Goal: Information Seeking & Learning: Learn about a topic

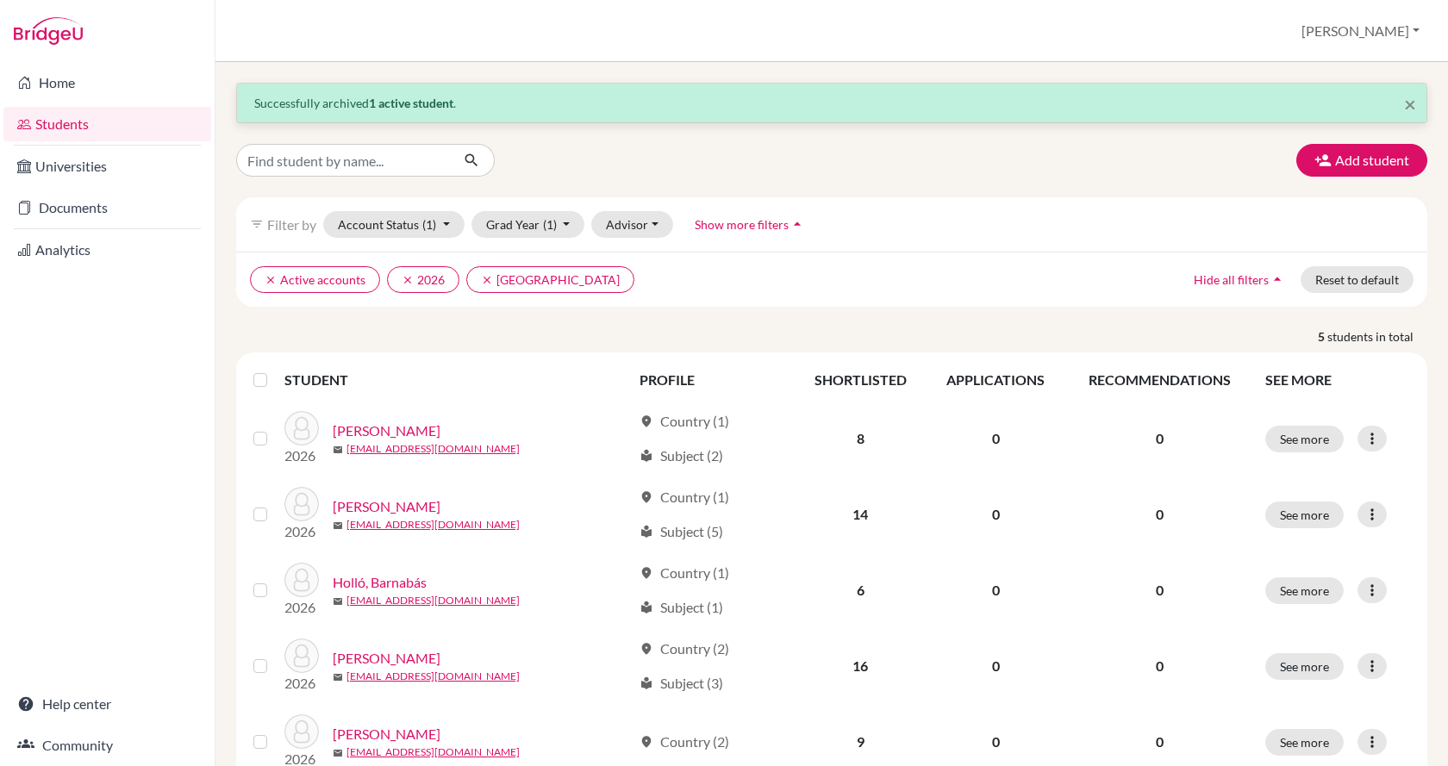
scroll to position [62, 0]
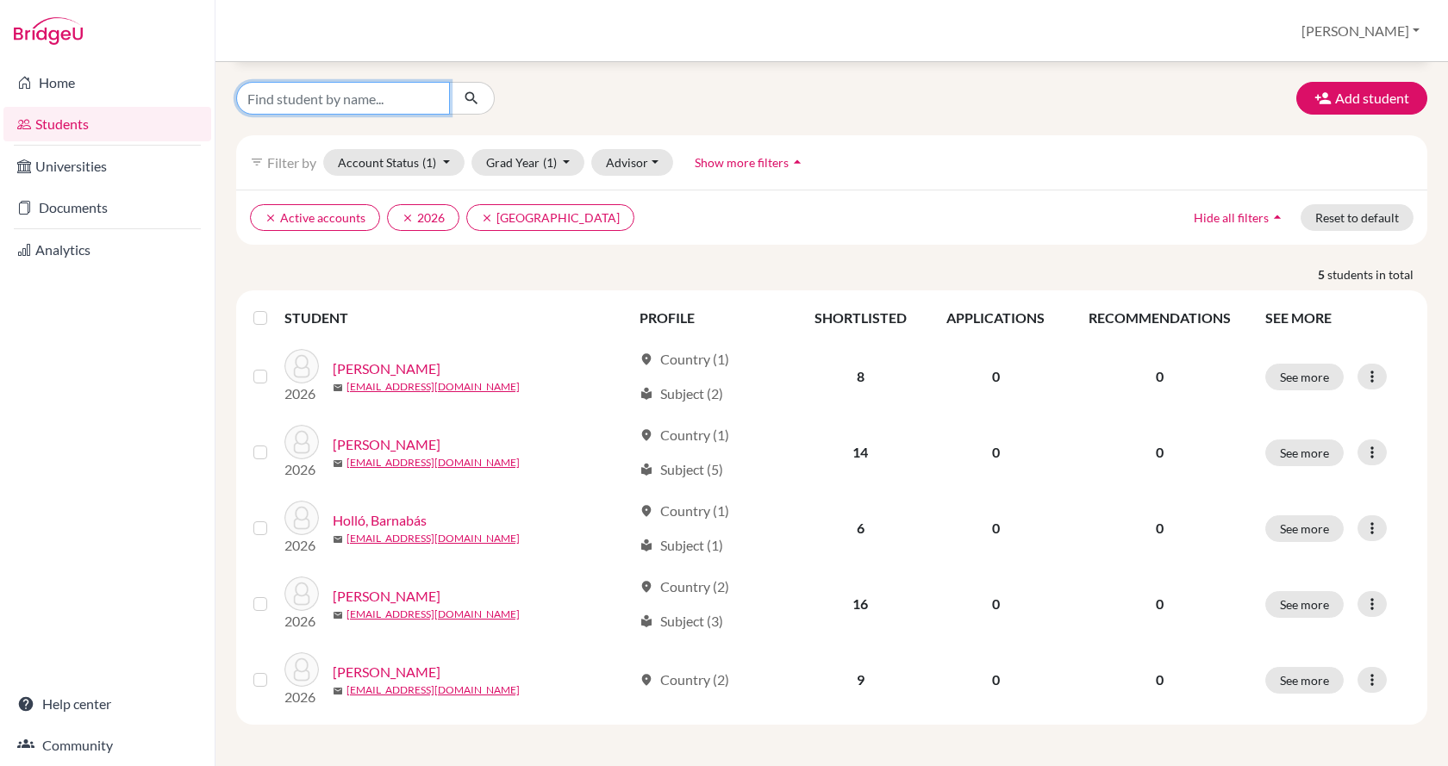
click at [338, 98] on input "Find student by name..." at bounding box center [343, 98] width 214 height 33
type input "[PERSON_NAME]"
click button "submit" at bounding box center [472, 98] width 46 height 33
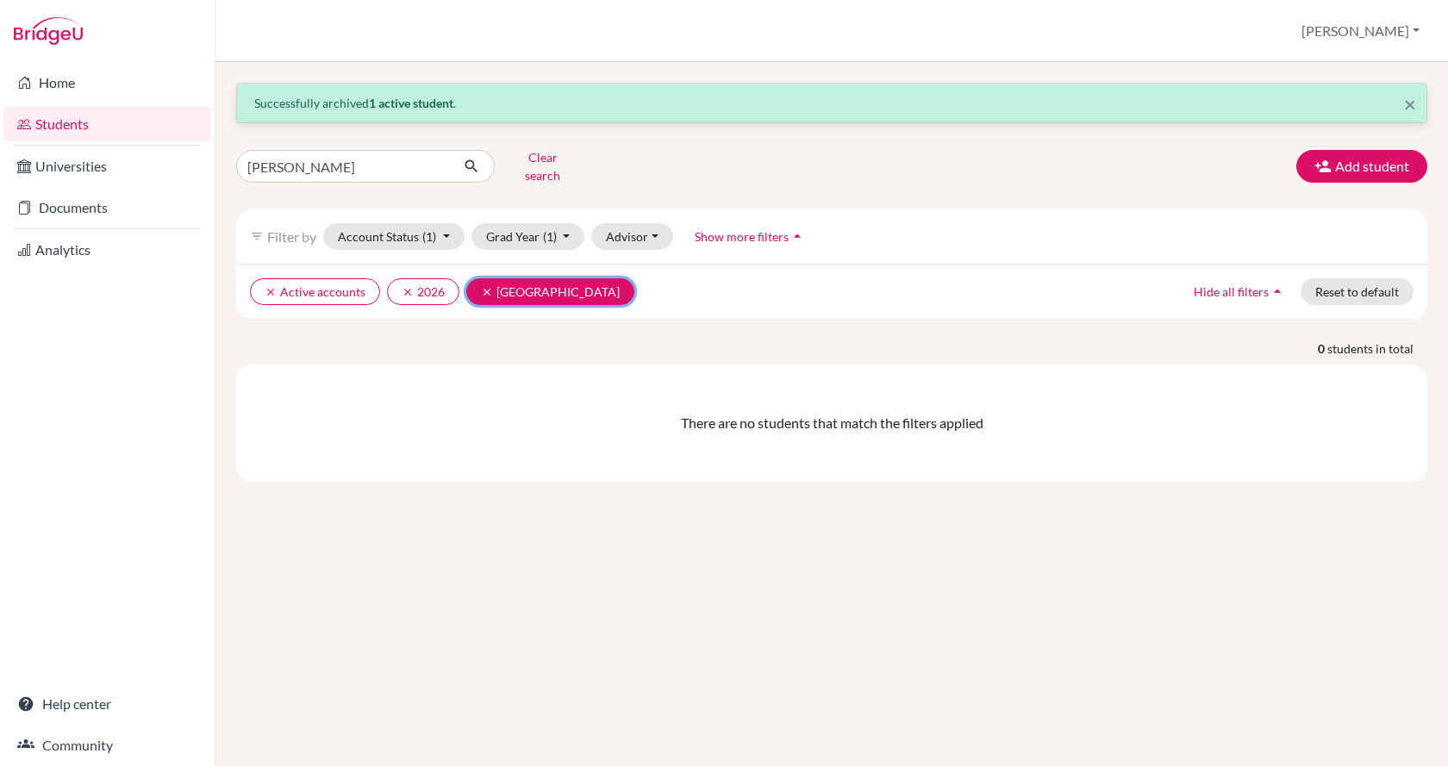
click at [484, 286] on icon "clear" at bounding box center [487, 292] width 12 height 12
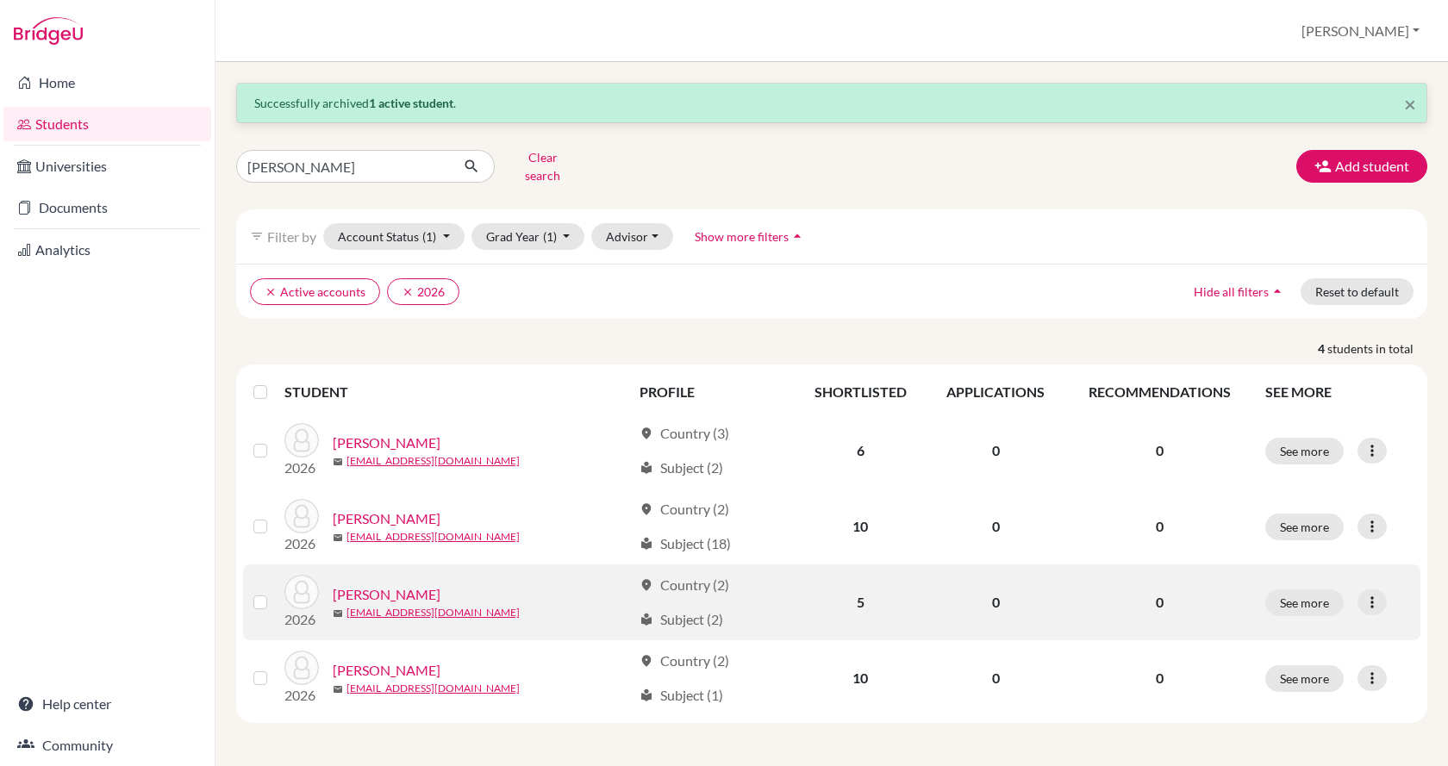
click at [389, 584] on link "[PERSON_NAME]" at bounding box center [387, 594] width 108 height 21
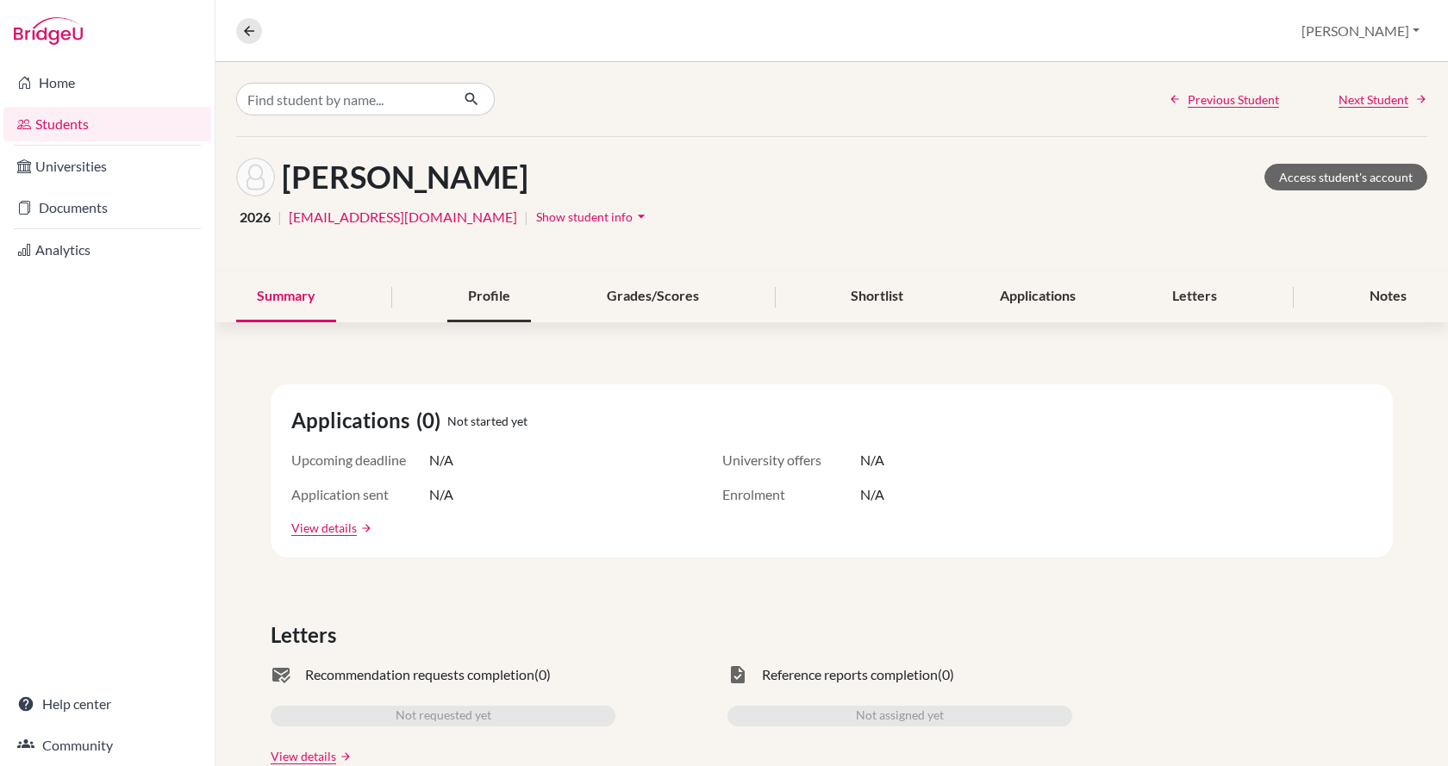
click at [475, 300] on div "Profile" at bounding box center [489, 296] width 84 height 51
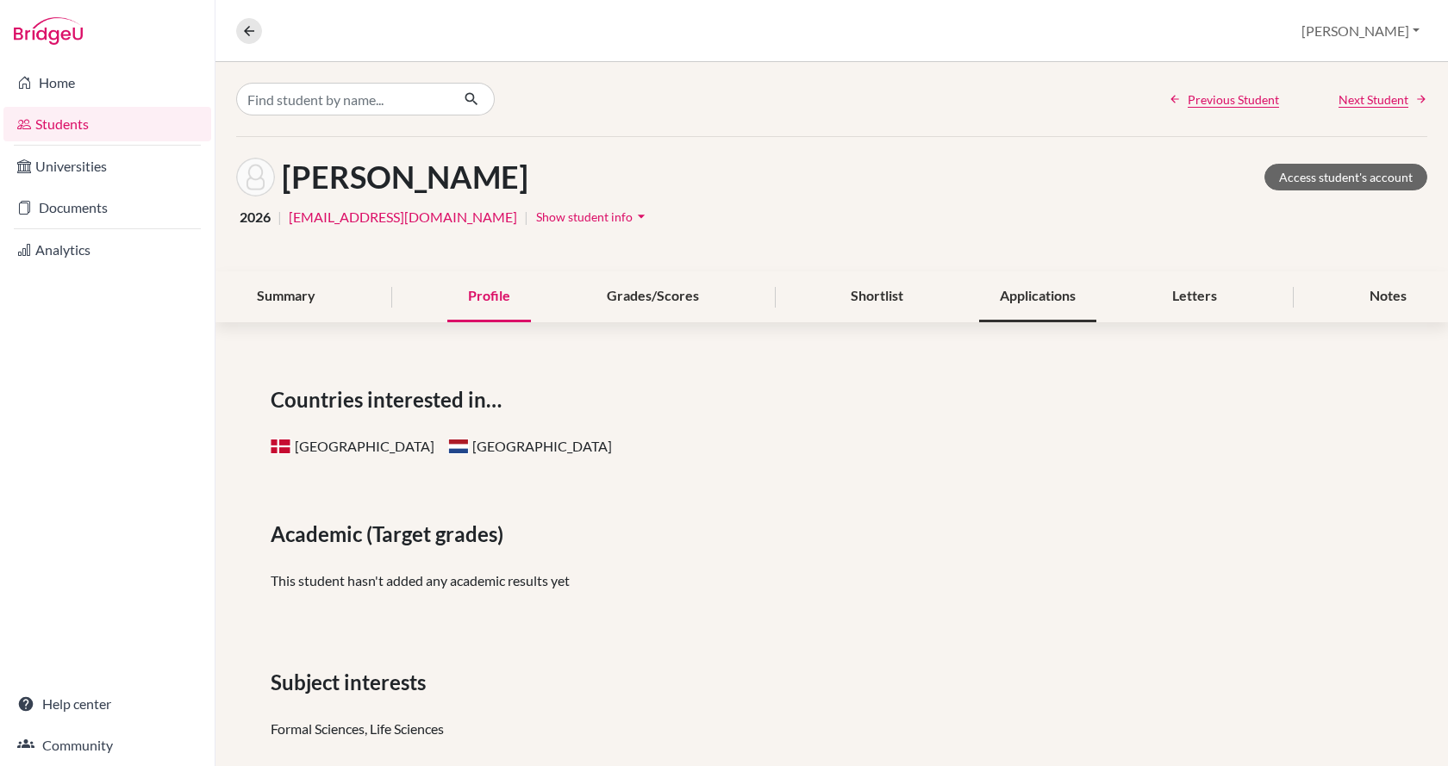
click at [1017, 294] on div "Applications" at bounding box center [1037, 296] width 117 height 51
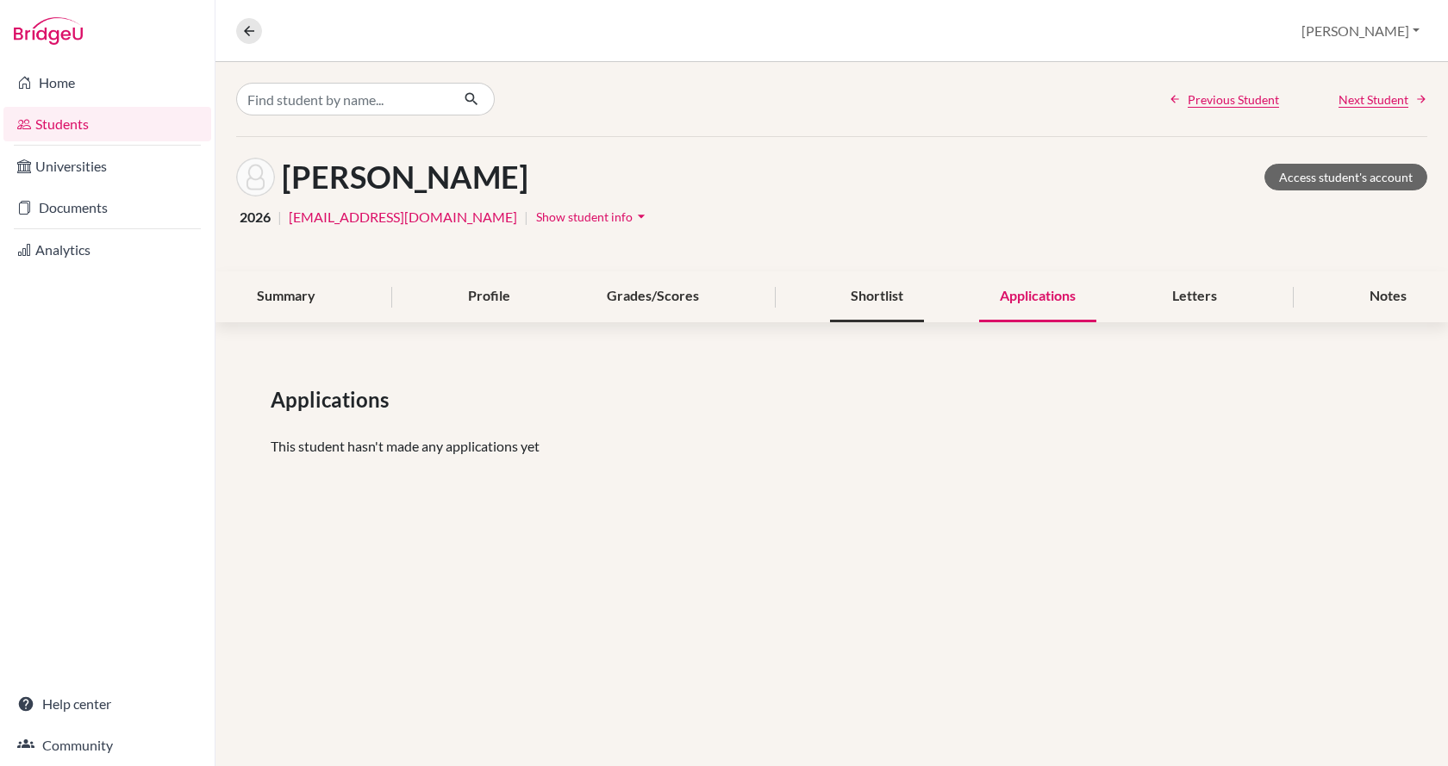
click at [888, 290] on div "Shortlist" at bounding box center [877, 296] width 94 height 51
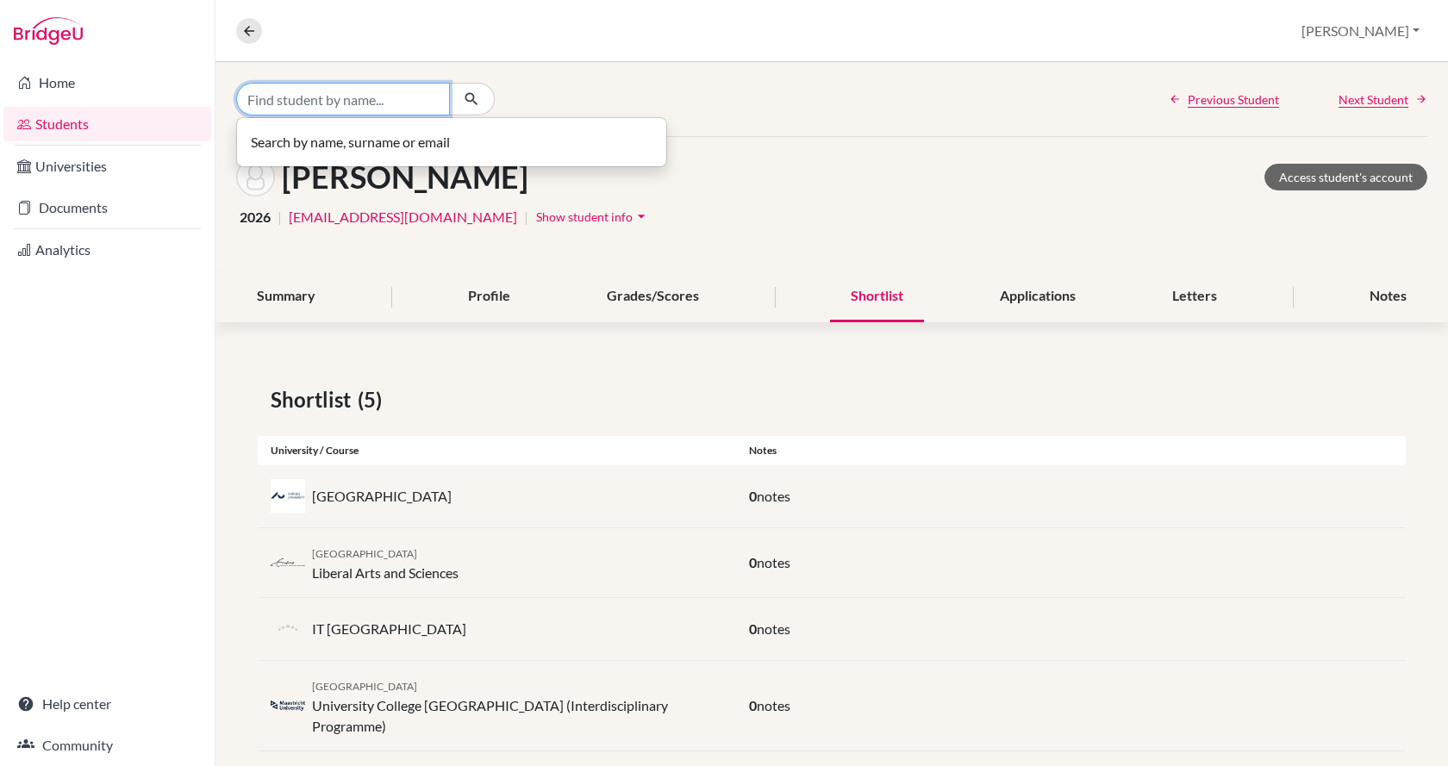
click at [291, 99] on input "Find student by name..." at bounding box center [343, 99] width 214 height 33
type input "murvai"
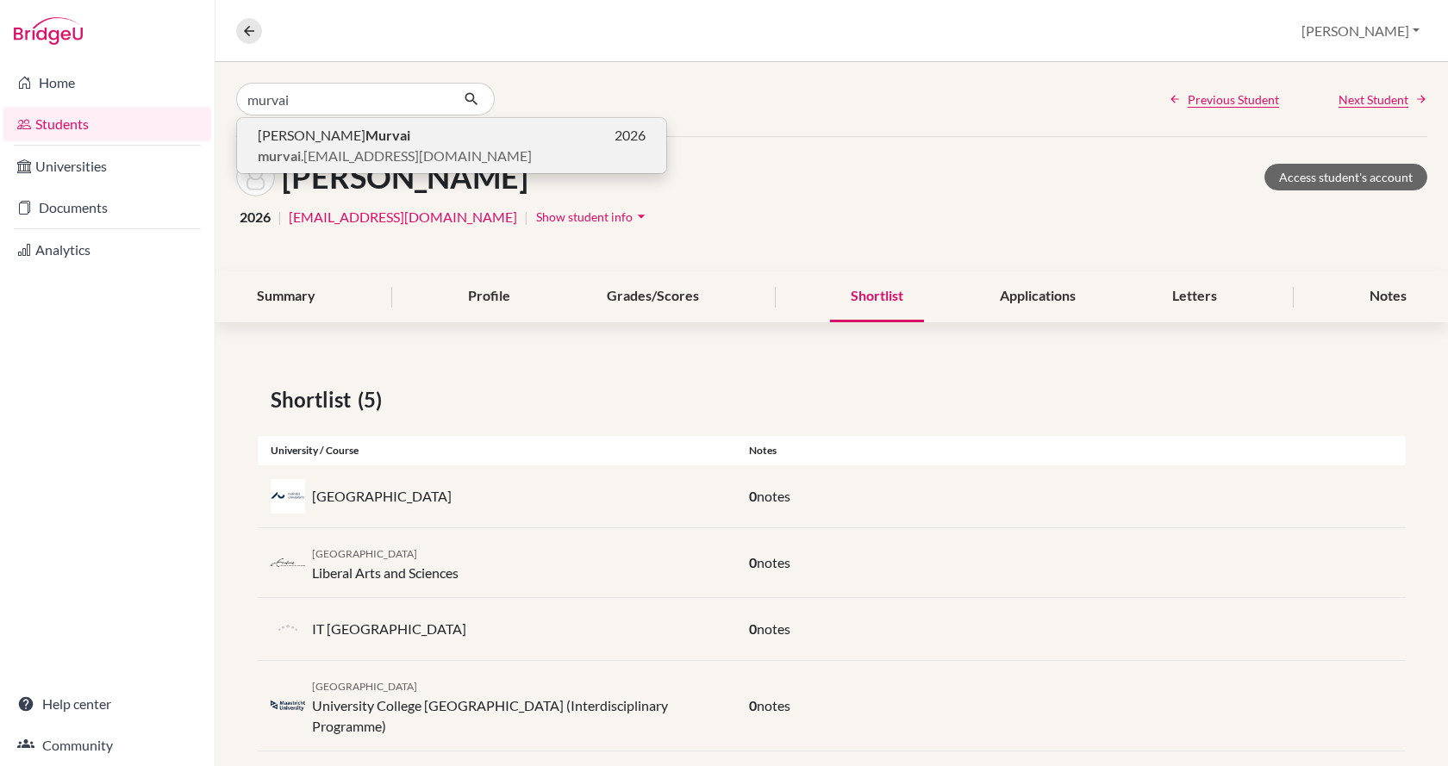
click at [296, 133] on span "[PERSON_NAME]" at bounding box center [334, 135] width 153 height 21
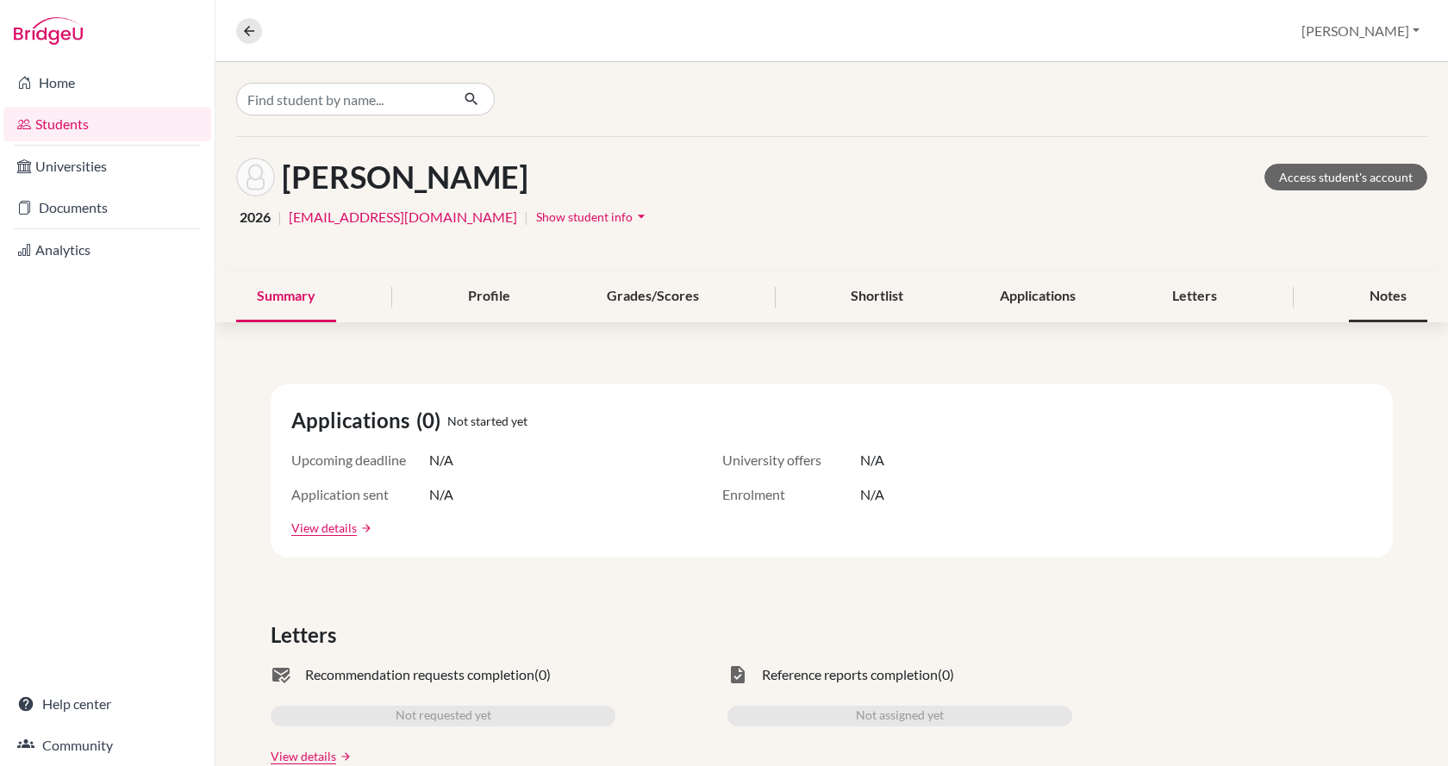
click at [1365, 290] on div "Notes" at bounding box center [1388, 296] width 78 height 51
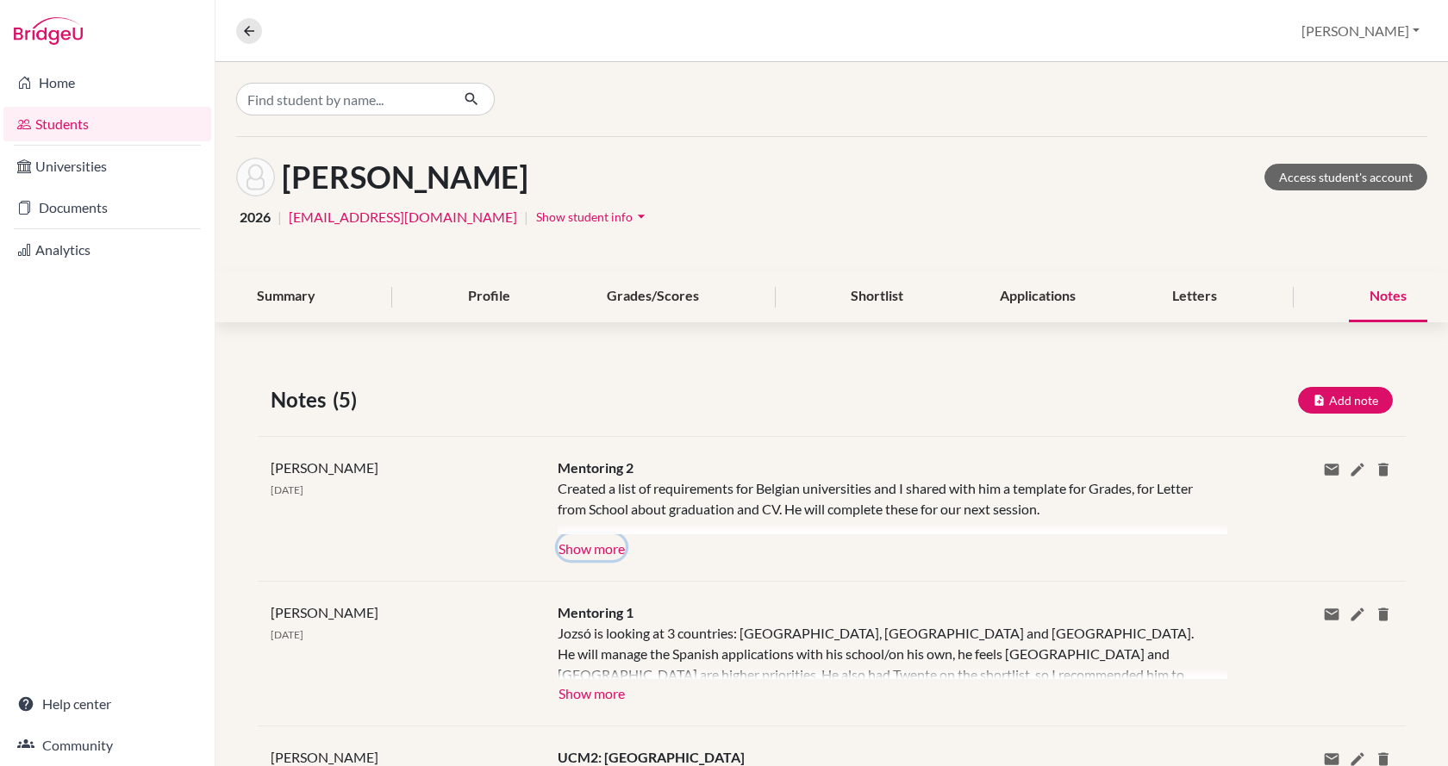
click at [600, 552] on button "Show more" at bounding box center [591, 547] width 68 height 26
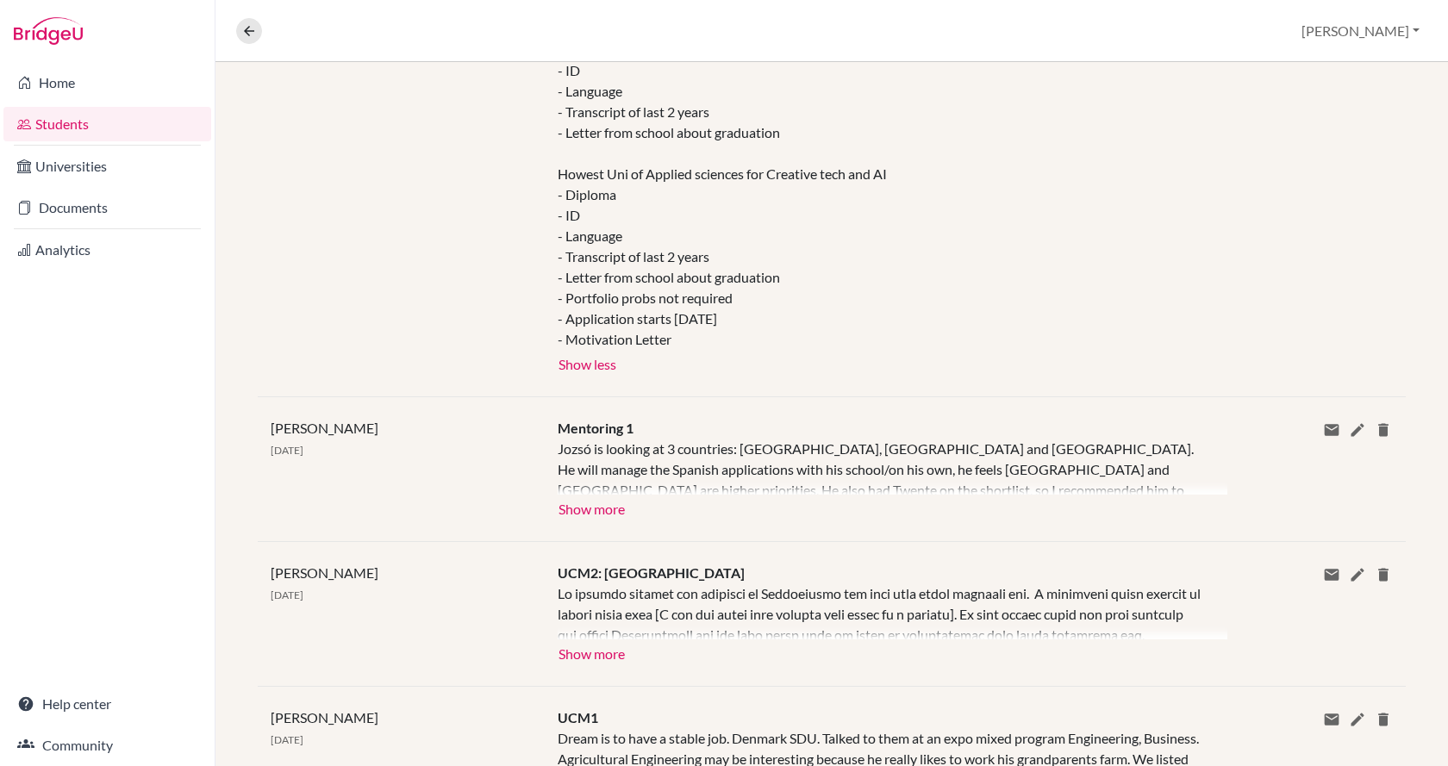
scroll to position [862, 0]
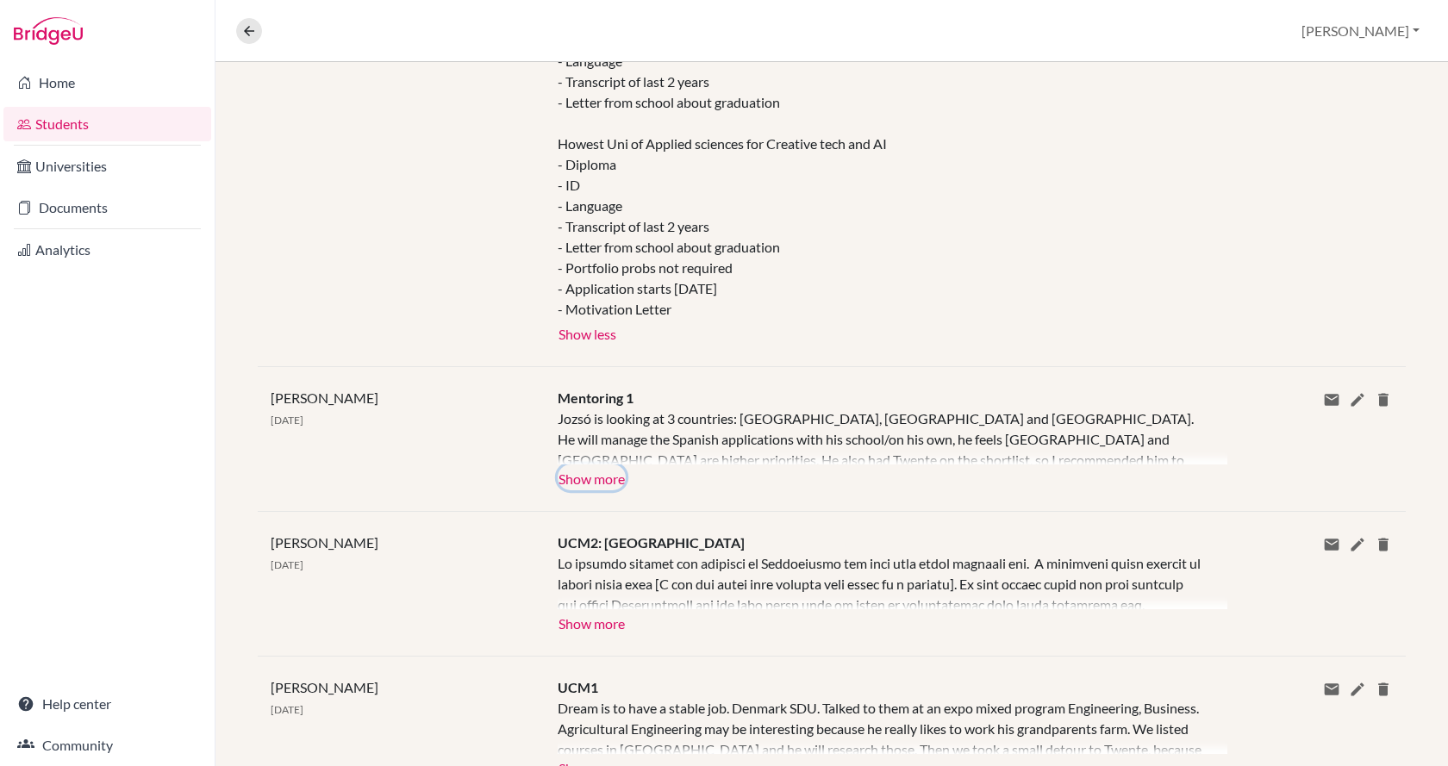
click at [564, 486] on button "Show more" at bounding box center [591, 477] width 68 height 26
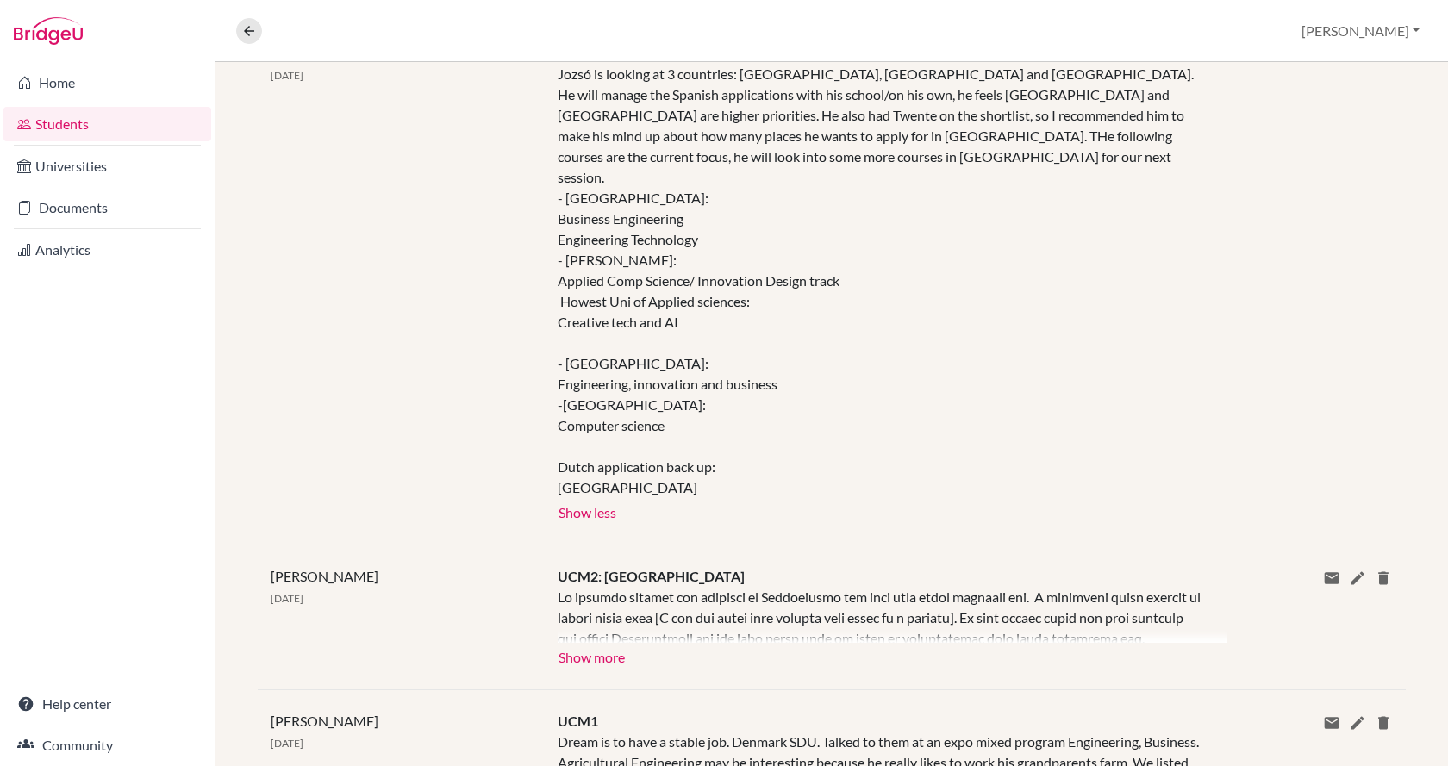
scroll to position [1440, 0]
